Goal: Information Seeking & Learning: Learn about a topic

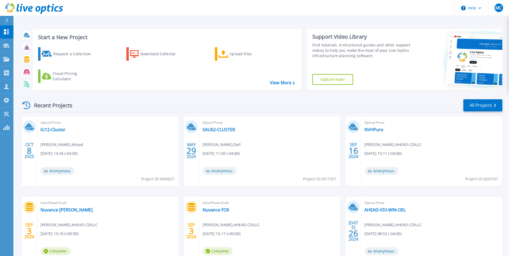
click at [54, 126] on div "Optical Prime IU12-Cluster [PERSON_NAME] , Ahead [DATE] 14:28 (-04:00) Anonymou…" at bounding box center [107, 150] width 141 height 69
click at [52, 132] on link "IU12-Cluster" at bounding box center [53, 129] width 25 height 5
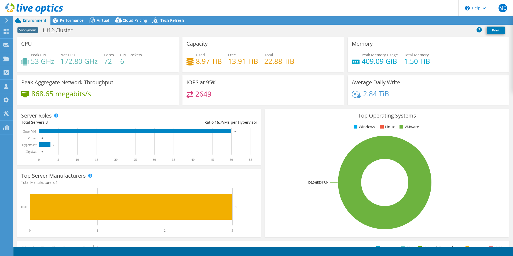
select select "USD"
click at [103, 23] on span "Virtual" at bounding box center [103, 20] width 12 height 5
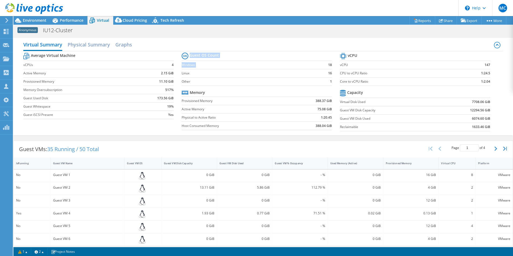
drag, startPoint x: 323, startPoint y: 61, endPoint x: 331, endPoint y: 74, distance: 14.9
click at [331, 74] on section "Guest OS Count Windows 18 Linux 16 Other 1 Memory Provisioned Memory 388.37 GiB…" at bounding box center [261, 92] width 158 height 82
drag, startPoint x: 331, startPoint y: 74, endPoint x: 309, endPoint y: 54, distance: 29.6
click at [309, 54] on tr "Guest OS Count" at bounding box center [257, 56] width 150 height 10
drag, startPoint x: 323, startPoint y: 62, endPoint x: 328, endPoint y: 84, distance: 22.5
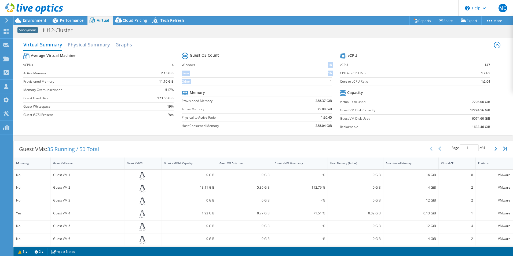
click at [328, 84] on tbody "Guest OS Count Windows 18 Linux 16 Other 1" at bounding box center [257, 68] width 150 height 35
click at [330, 84] on b "1" at bounding box center [331, 81] width 2 height 5
click at [263, 24] on div "Project Actions Project Actions Reports Share Export vSAN ReadyNode Sizer" at bounding box center [263, 20] width 500 height 9
click at [30, 22] on span "Environment" at bounding box center [35, 20] width 24 height 5
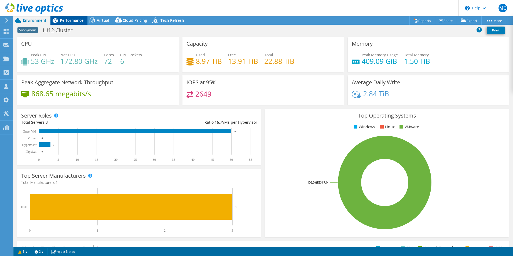
click at [73, 17] on div "Performance" at bounding box center [68, 20] width 37 height 9
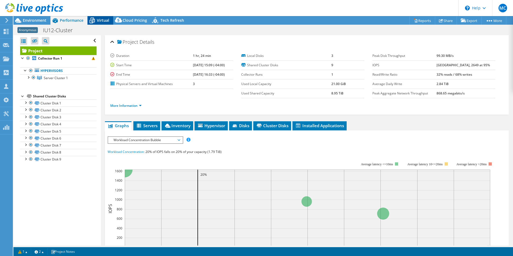
click at [101, 19] on span "Virtual" at bounding box center [103, 20] width 12 height 5
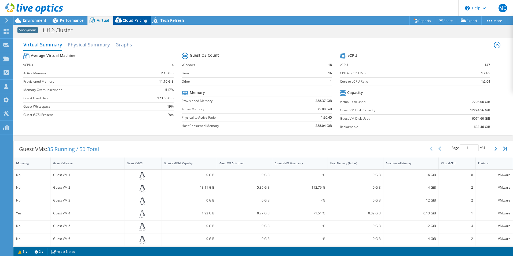
click at [128, 20] on span "Cloud Pricing" at bounding box center [135, 20] width 24 height 5
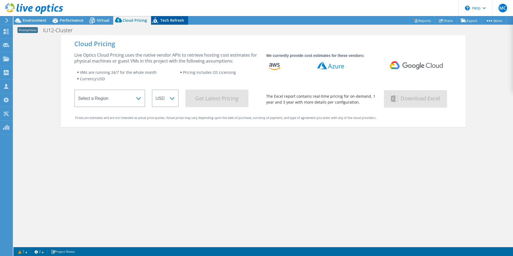
click at [155, 21] on icon at bounding box center [155, 20] width 6 height 6
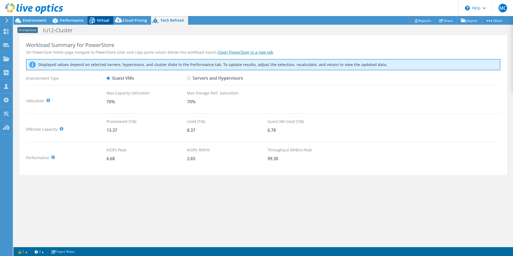
click at [107, 19] on span "Virtual" at bounding box center [103, 20] width 12 height 5
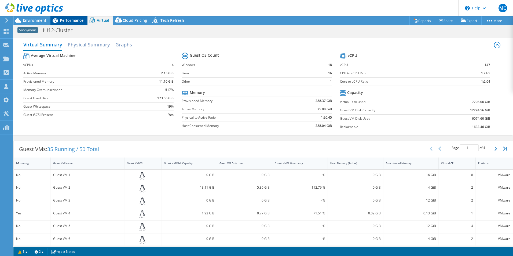
click at [78, 19] on span "Performance" at bounding box center [72, 20] width 24 height 5
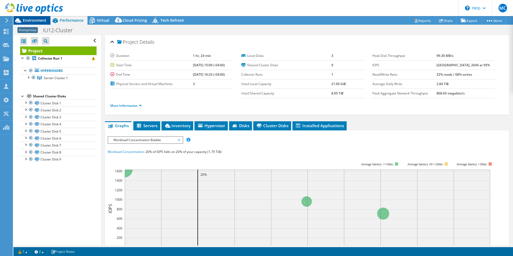
click at [40, 19] on span "Environment" at bounding box center [35, 20] width 24 height 5
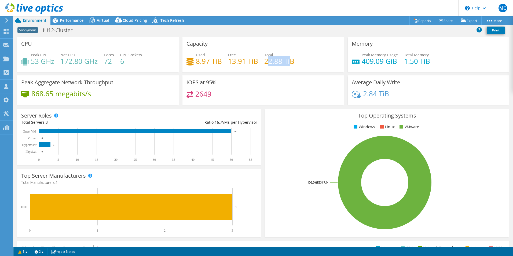
drag, startPoint x: 265, startPoint y: 62, endPoint x: 289, endPoint y: 62, distance: 23.6
click at [289, 62] on h4 "22.88 TiB" at bounding box center [279, 61] width 30 height 6
drag, startPoint x: 289, startPoint y: 62, endPoint x: 362, endPoint y: 64, distance: 73.0
click at [362, 64] on h4 "409.09 GiB" at bounding box center [380, 61] width 36 height 6
drag, startPoint x: 194, startPoint y: 61, endPoint x: 213, endPoint y: 67, distance: 20.2
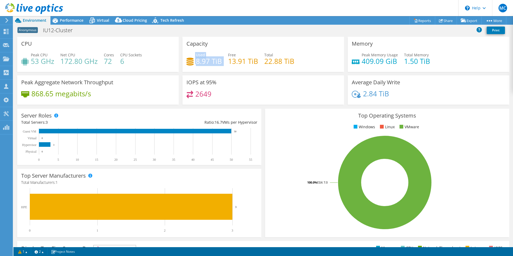
click at [213, 67] on div "Used 8.97 TiB Free 13.91 TiB Total 22.88 TiB" at bounding box center [262, 60] width 153 height 17
